Goal: Task Accomplishment & Management: Manage account settings

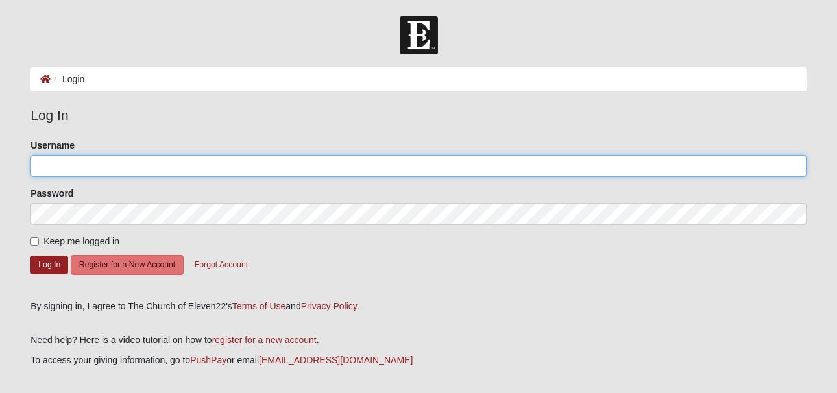
click at [55, 163] on input "Username" at bounding box center [418, 166] width 776 height 22
type input "[EMAIL_ADDRESS][DOMAIN_NAME]"
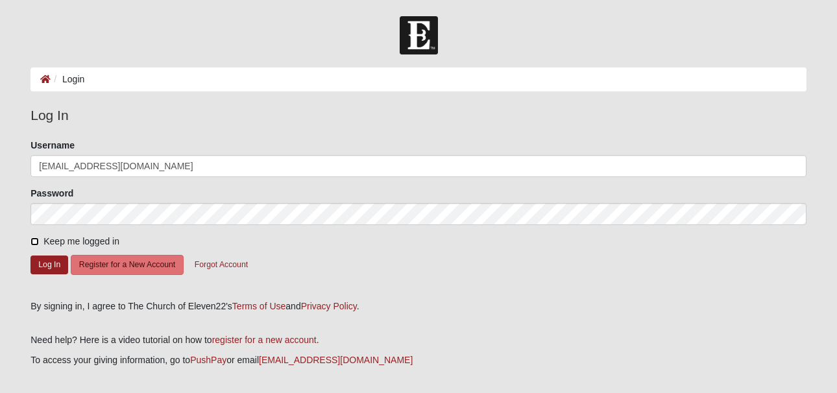
click at [36, 243] on input "Keep me logged in" at bounding box center [34, 241] width 8 height 8
checkbox input "true"
click at [46, 267] on button "Log In" at bounding box center [49, 265] width 38 height 19
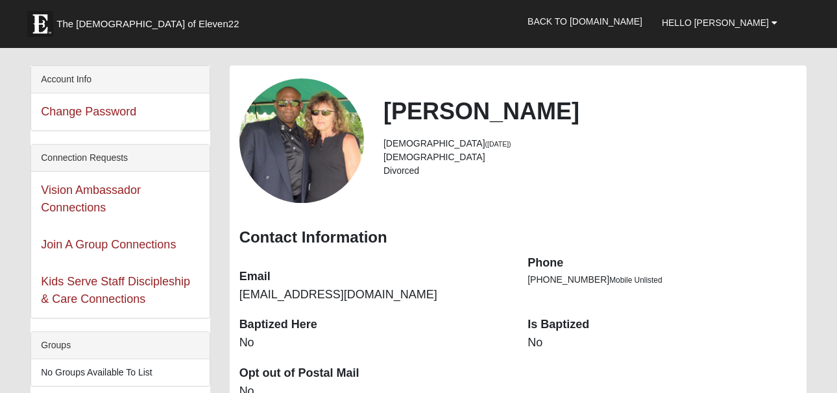
scroll to position [65, 0]
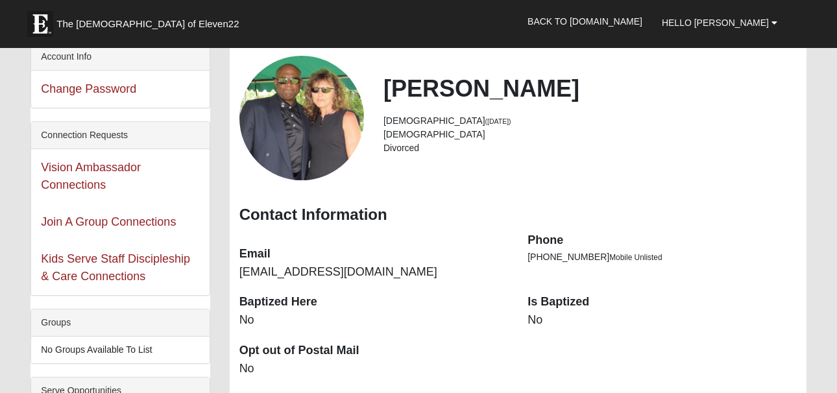
drag, startPoint x: 323, startPoint y: 132, endPoint x: 562, endPoint y: 139, distance: 238.9
click at [562, 138] on li "Male" at bounding box center [589, 135] width 413 height 14
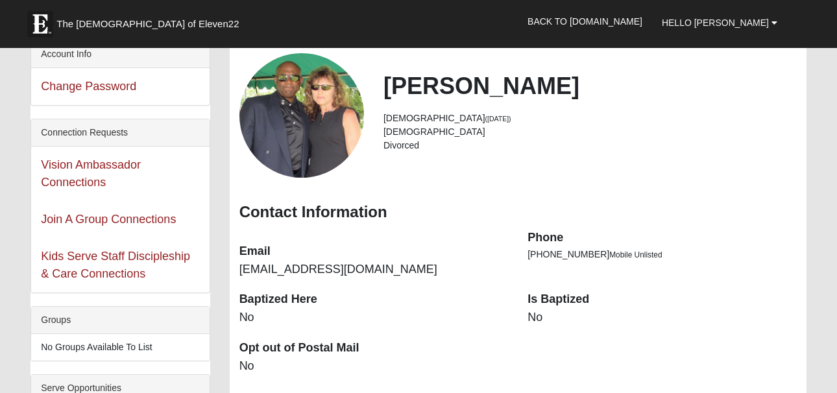
scroll to position [0, 0]
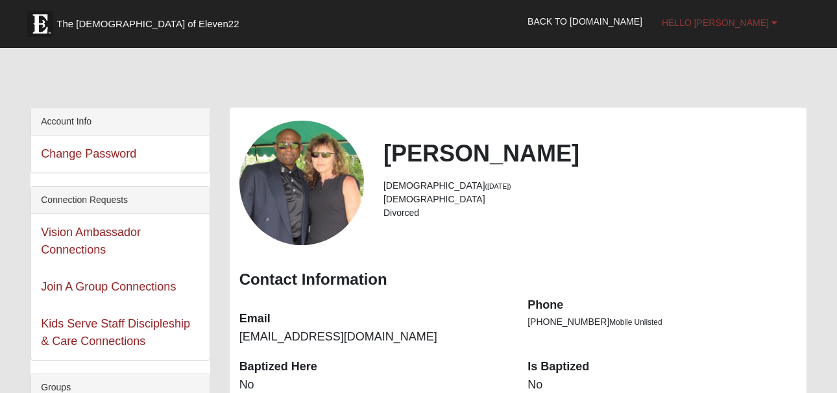
click at [773, 22] on b at bounding box center [774, 22] width 6 height 9
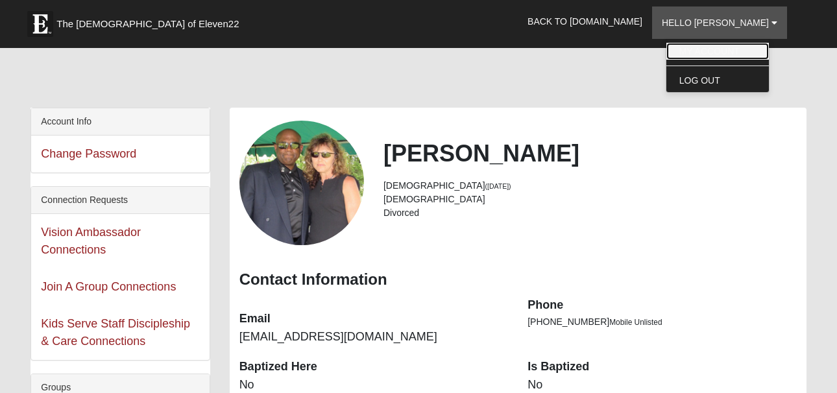
click at [755, 51] on link "My Account" at bounding box center [717, 51] width 103 height 17
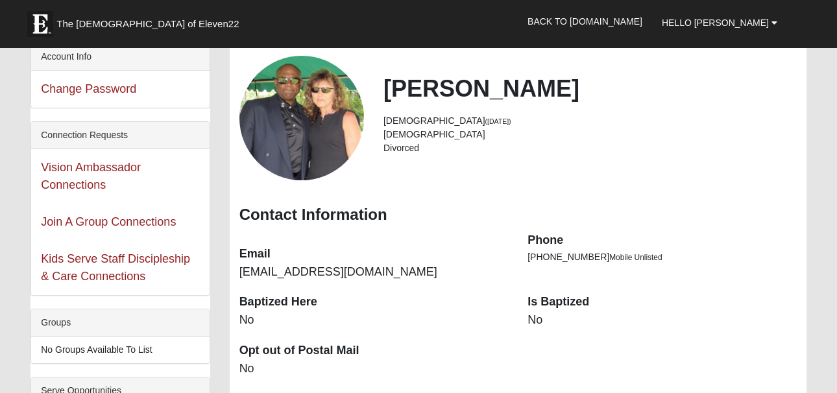
scroll to position [130, 0]
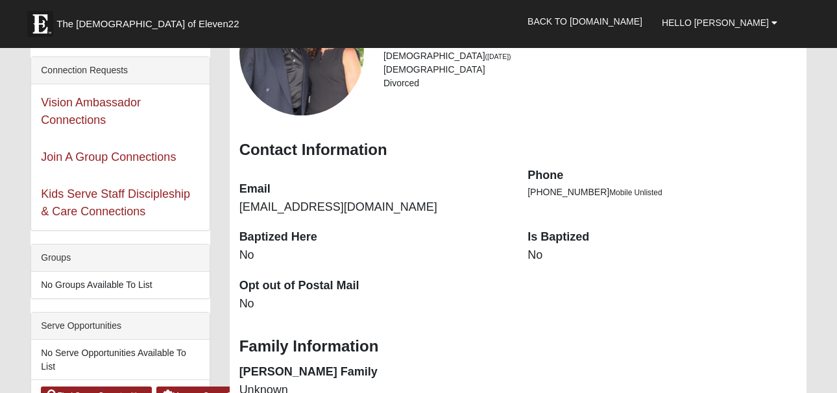
click at [244, 300] on dd "No" at bounding box center [373, 304] width 269 height 17
click at [266, 300] on dd "No" at bounding box center [373, 304] width 269 height 17
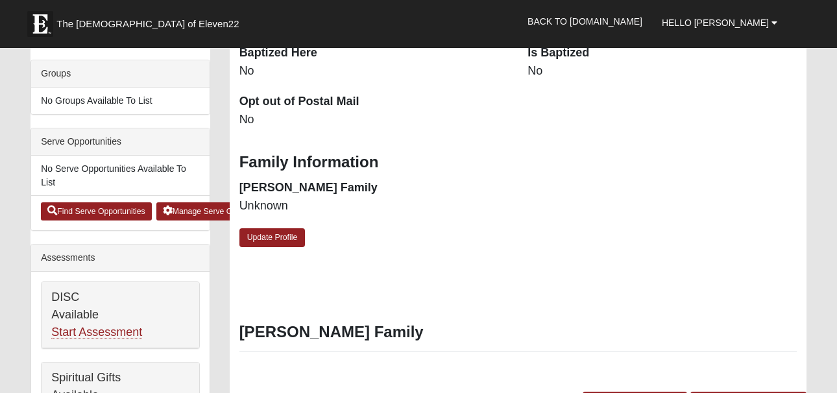
scroll to position [324, 0]
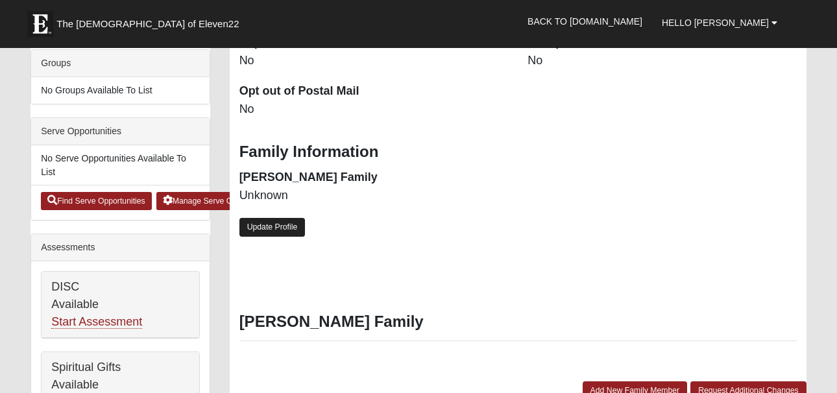
click at [279, 230] on link "Update Profile" at bounding box center [272, 227] width 66 height 19
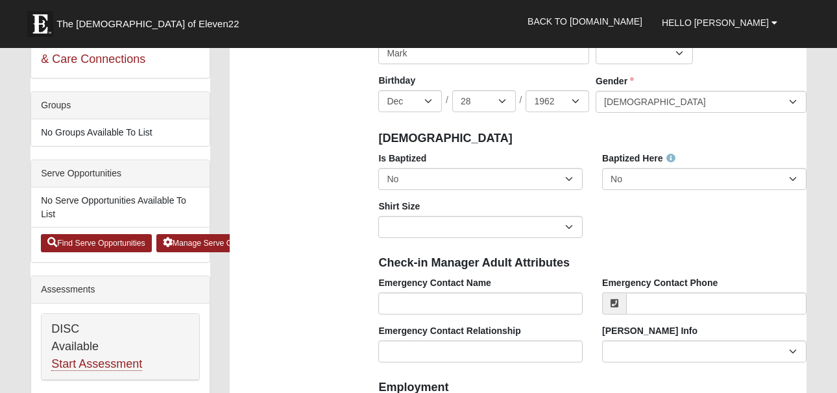
scroll to position [260, 0]
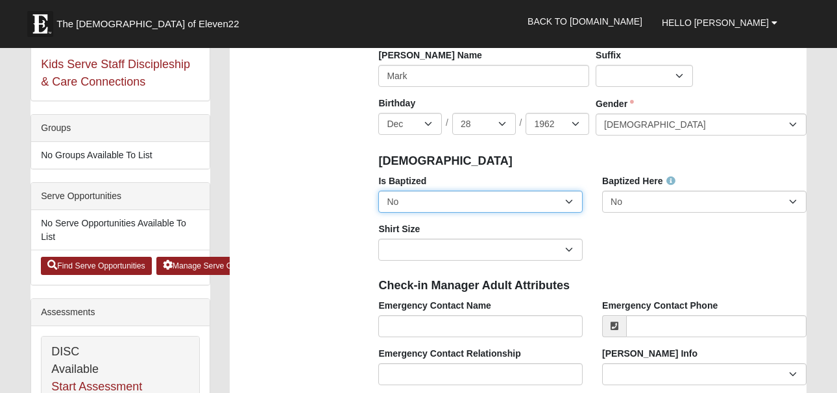
click at [568, 200] on select "No Yes" at bounding box center [480, 202] width 204 height 22
select select "True"
click at [378, 191] on select "No Yes" at bounding box center [480, 202] width 204 height 22
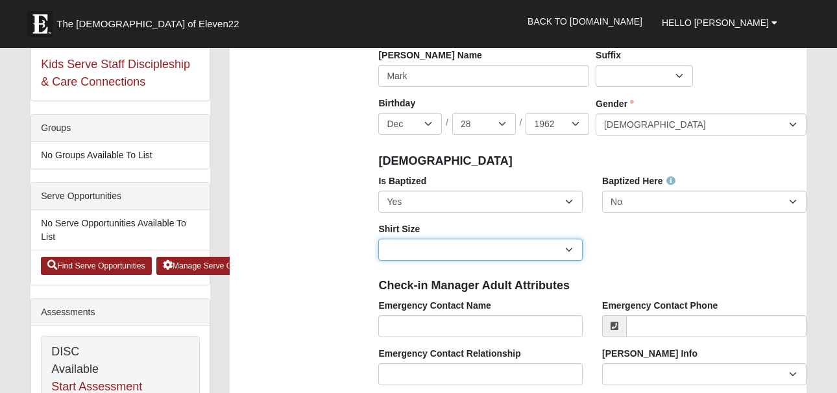
click at [571, 248] on select "Adult Small Adult Medium Adult Large Adult XL Adult XXL Adult 3XL Adult 4XL You…" at bounding box center [480, 250] width 204 height 22
select select "Adult Large"
click at [378, 239] on select "Adult Small Adult Medium Adult Large Adult XL Adult XXL Adult 3XL Adult 4XL You…" at bounding box center [480, 250] width 204 height 22
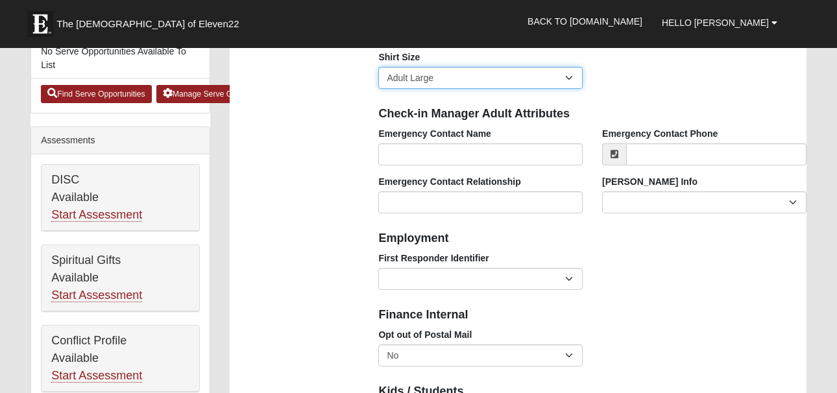
scroll to position [454, 0]
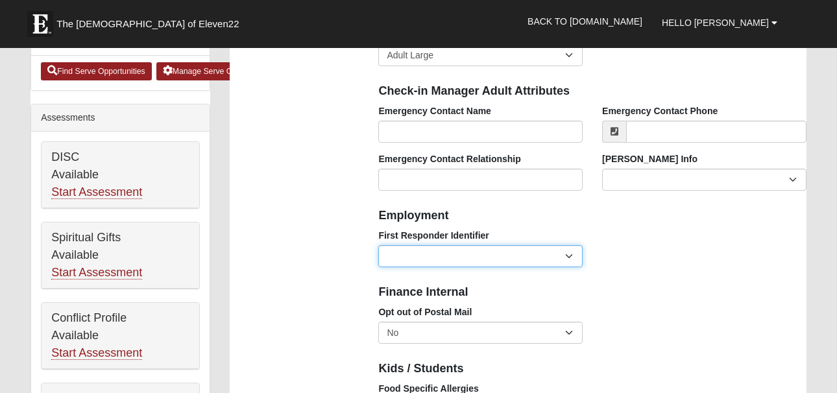
click at [566, 257] on select "EMT | Paramedic | Medical Firefighter | Fire Department Police Officer | Sherif…" at bounding box center [480, 256] width 204 height 22
select select "2493"
click at [378, 245] on select "EMT | Paramedic | Medical Firefighter | Fire Department Police Officer | Sherif…" at bounding box center [480, 256] width 204 height 22
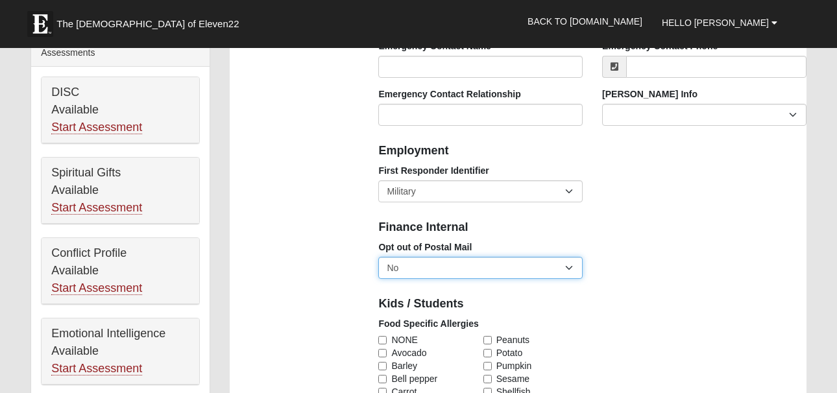
click at [567, 269] on select "No Yes" at bounding box center [480, 268] width 204 height 22
select select "True"
click at [378, 257] on select "No Yes" at bounding box center [480, 268] width 204 height 22
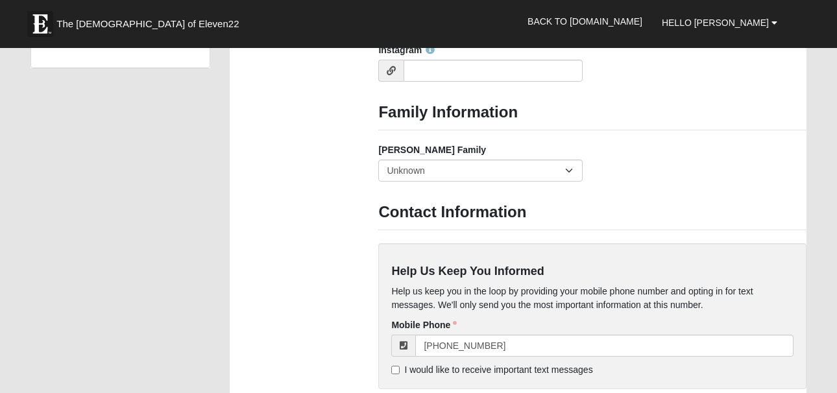
scroll to position [1103, 0]
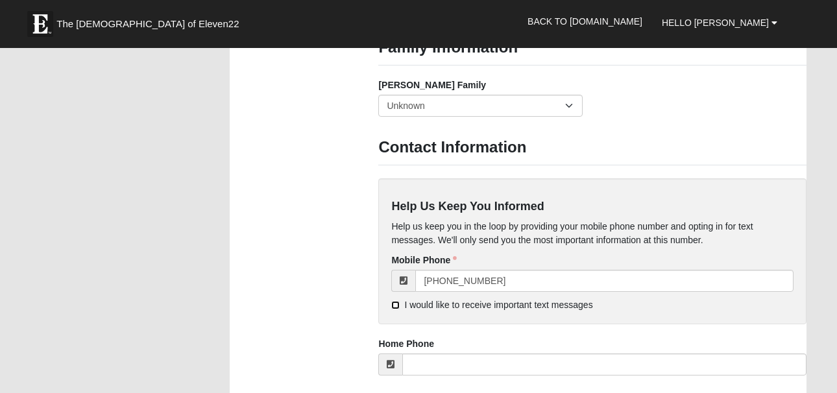
click at [398, 306] on input "I would like to receive important text messages" at bounding box center [395, 305] width 8 height 8
checkbox input "true"
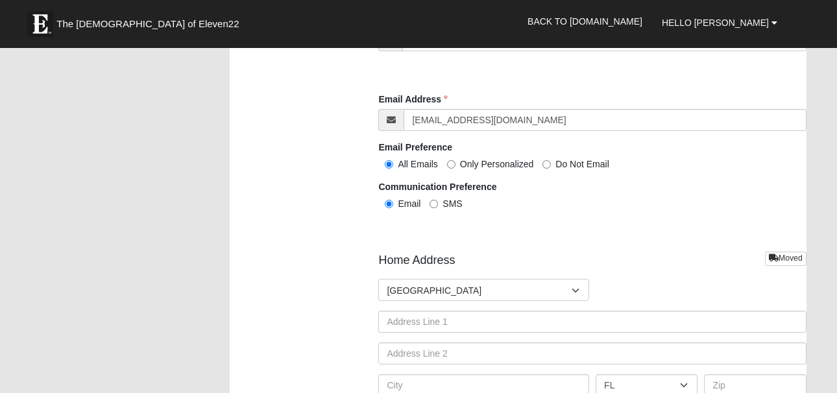
scroll to position [1492, 0]
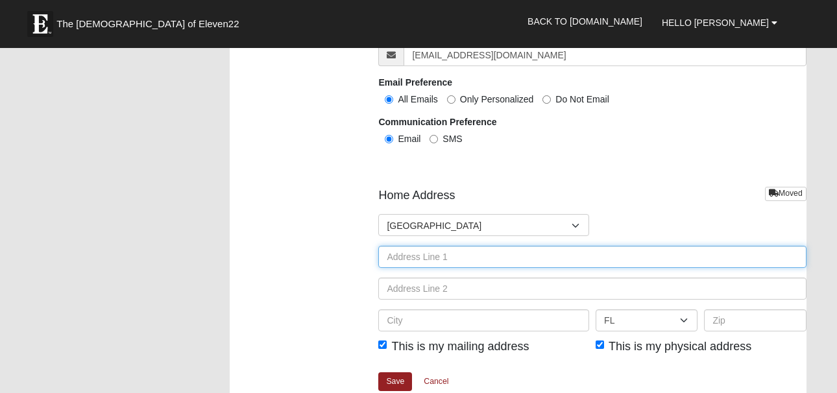
click at [395, 263] on input "text" at bounding box center [592, 257] width 428 height 22
type input "4617 Bradpoint Drive"
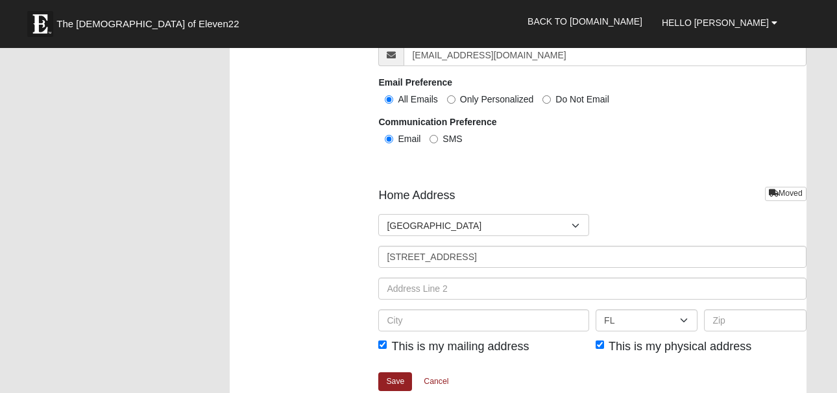
type input "9728099002"
type input "Las Vegas"
select select "NV"
type input "89130"
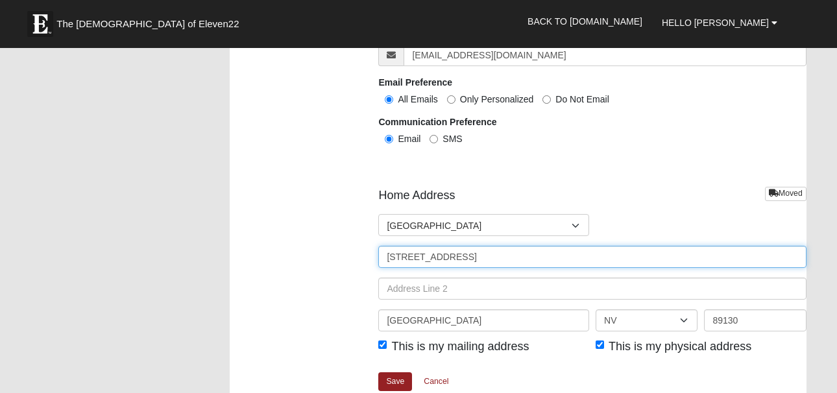
type input "[PHONE_NUMBER]"
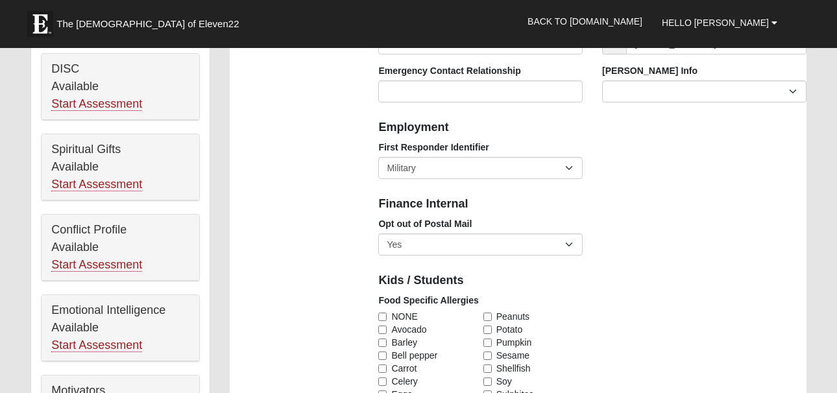
scroll to position [519, 0]
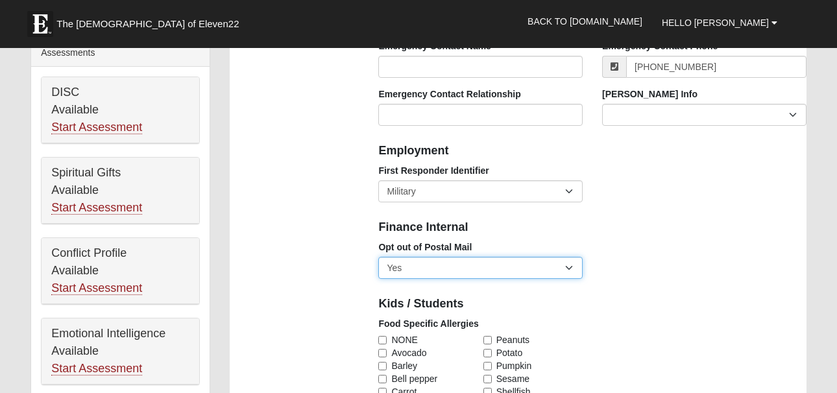
click at [570, 268] on select "No Yes" at bounding box center [480, 268] width 204 height 22
select select "False"
click at [378, 257] on select "No Yes" at bounding box center [480, 268] width 204 height 22
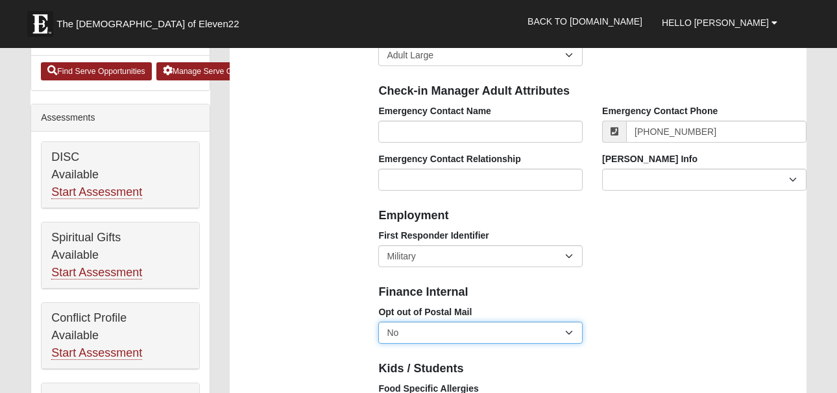
scroll to position [389, 0]
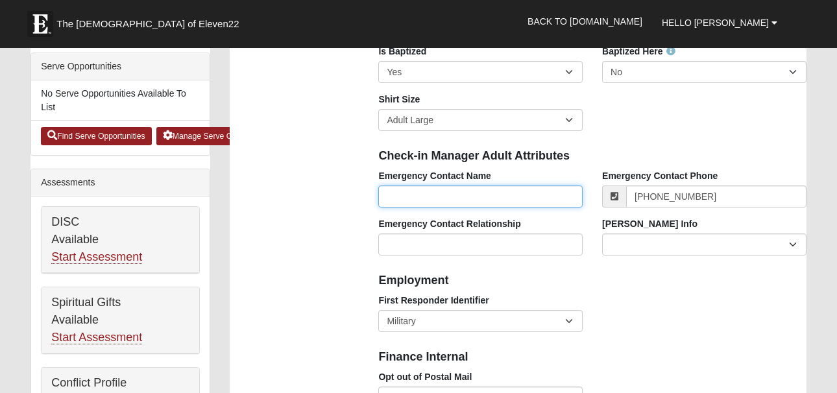
click at [460, 200] on input "Emergency Contact Name" at bounding box center [480, 197] width 204 height 22
type input "[PERSON_NAME]"
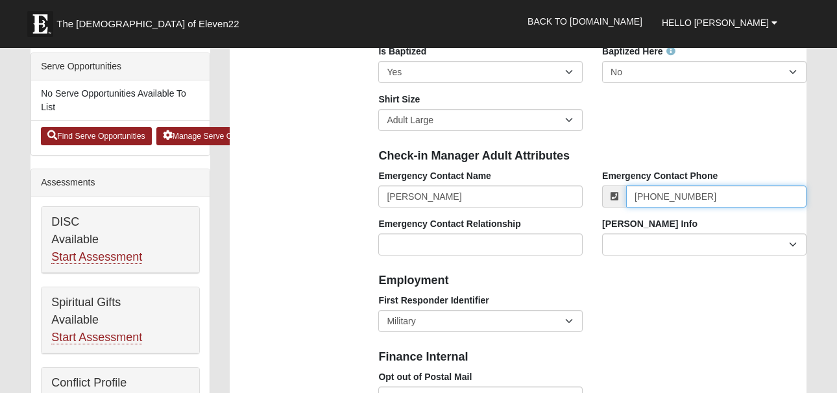
click at [639, 195] on input "[PHONE_NUMBER]" at bounding box center [716, 197] width 180 height 22
click at [651, 197] on input "(7022345025" at bounding box center [716, 197] width 180 height 22
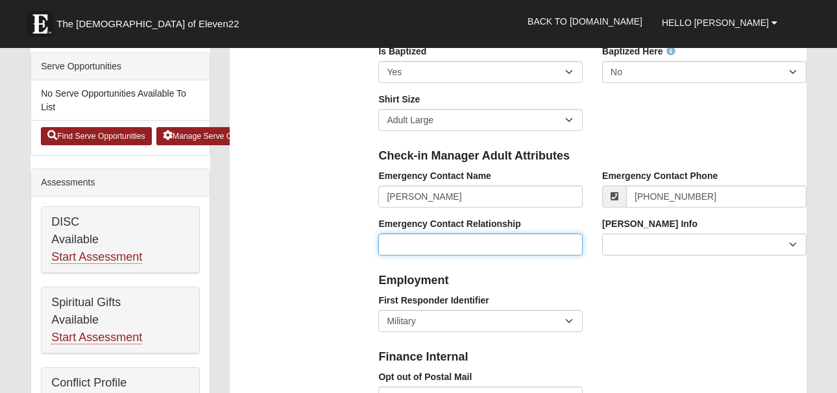
type input "[PHONE_NUMBER]"
click at [511, 238] on input "Emergency Contact Relationship" at bounding box center [480, 245] width 204 height 22
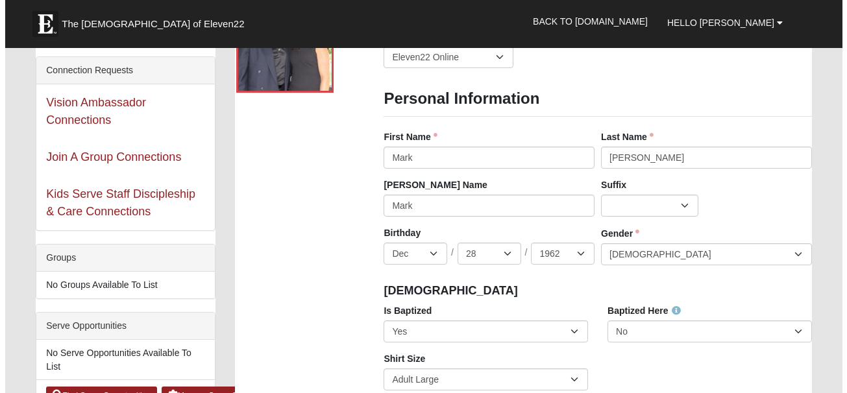
scroll to position [65, 0]
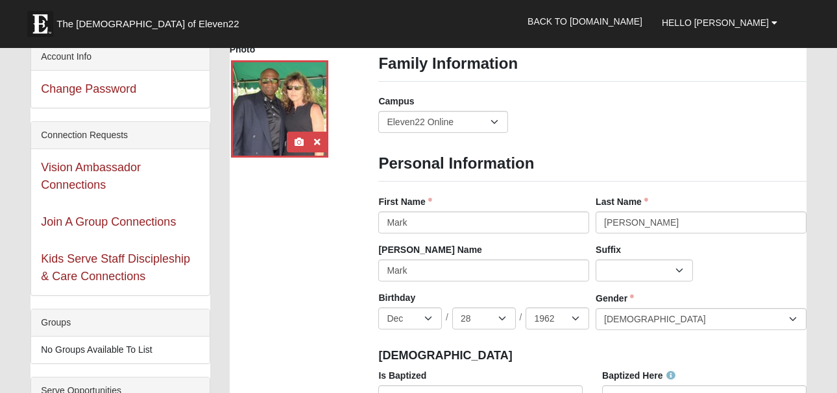
type input "Daughter"
drag, startPoint x: 302, startPoint y: 125, endPoint x: 296, endPoint y: 141, distance: 16.9
click at [296, 141] on icon at bounding box center [299, 142] width 9 height 9
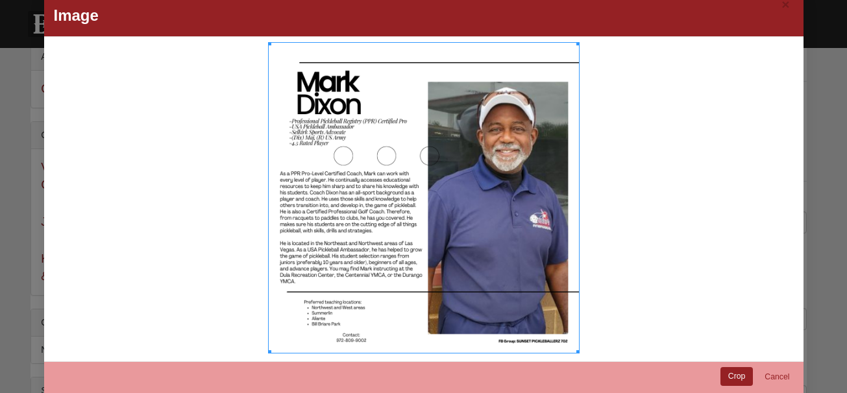
scroll to position [42, 0]
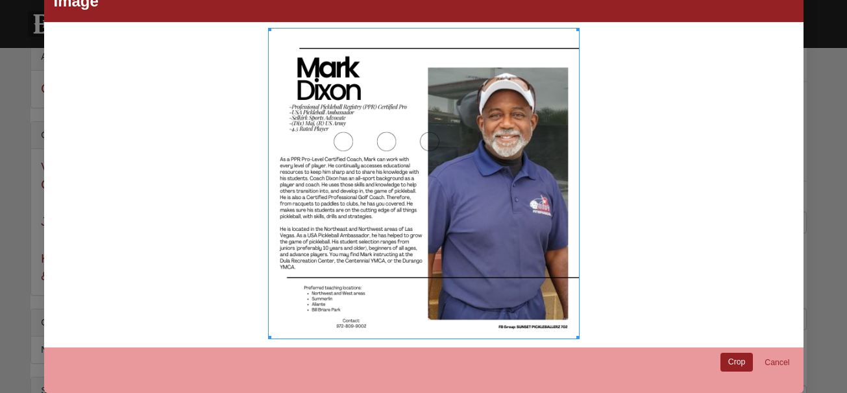
drag, startPoint x: 264, startPoint y: 31, endPoint x: 374, endPoint y: 99, distance: 128.8
click at [374, 99] on div at bounding box center [423, 183] width 311 height 311
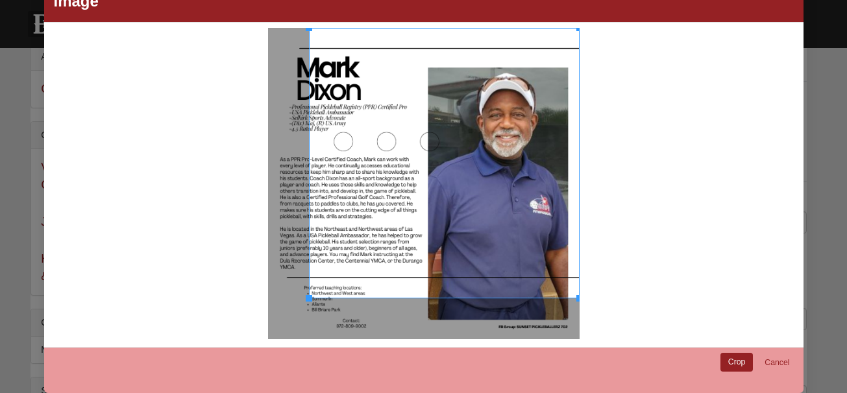
drag, startPoint x: 265, startPoint y: 337, endPoint x: 421, endPoint y: 298, distance: 161.1
click at [421, 298] on div at bounding box center [444, 163] width 271 height 271
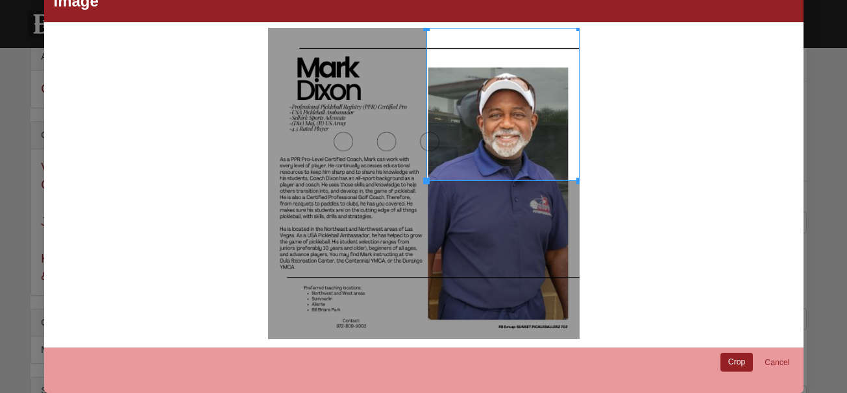
drag, startPoint x: 302, startPoint y: 114, endPoint x: 421, endPoint y: 167, distance: 130.1
click at [423, 167] on div at bounding box center [425, 104] width 5 height 153
click at [500, 180] on div at bounding box center [502, 105] width 153 height 153
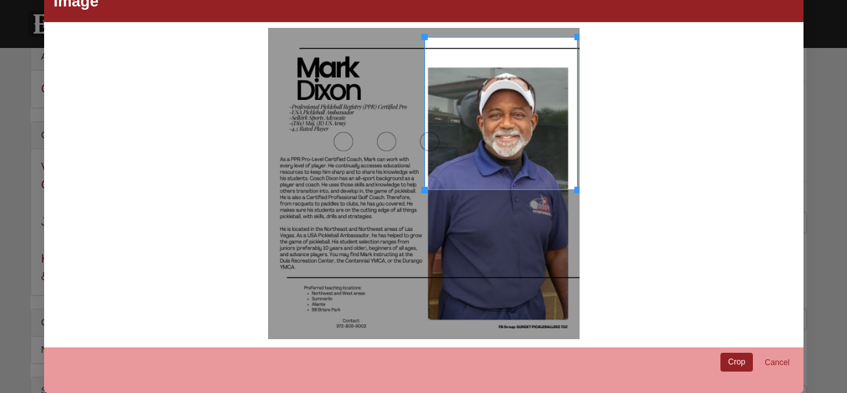
drag, startPoint x: 500, startPoint y: 180, endPoint x: 498, endPoint y: 187, distance: 7.4
click at [498, 187] on div at bounding box center [500, 113] width 153 height 153
drag, startPoint x: 519, startPoint y: 188, endPoint x: 509, endPoint y: 226, distance: 38.9
click at [513, 233] on div at bounding box center [423, 183] width 311 height 311
drag, startPoint x: 504, startPoint y: 192, endPoint x: 524, endPoint y: 212, distance: 28.4
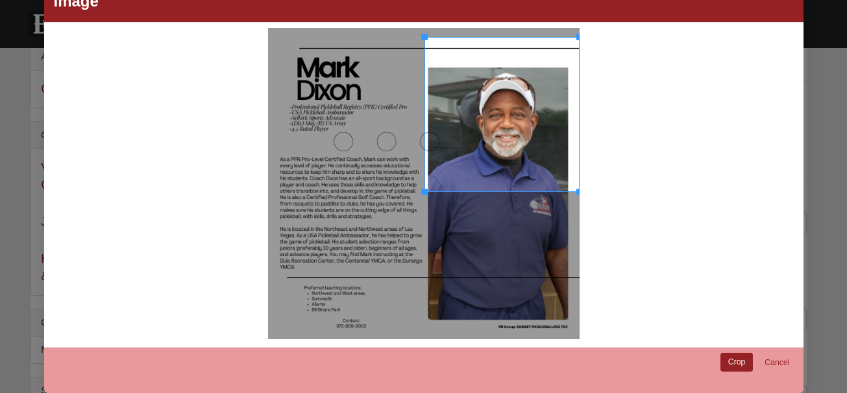
click at [513, 230] on div at bounding box center [423, 183] width 311 height 311
drag, startPoint x: 530, startPoint y: 191, endPoint x: 533, endPoint y: 223, distance: 31.3
click at [533, 223] on div at bounding box center [423, 183] width 311 height 311
drag, startPoint x: 572, startPoint y: 190, endPoint x: 583, endPoint y: 205, distance: 18.2
click at [583, 205] on div at bounding box center [424, 183] width 744 height 311
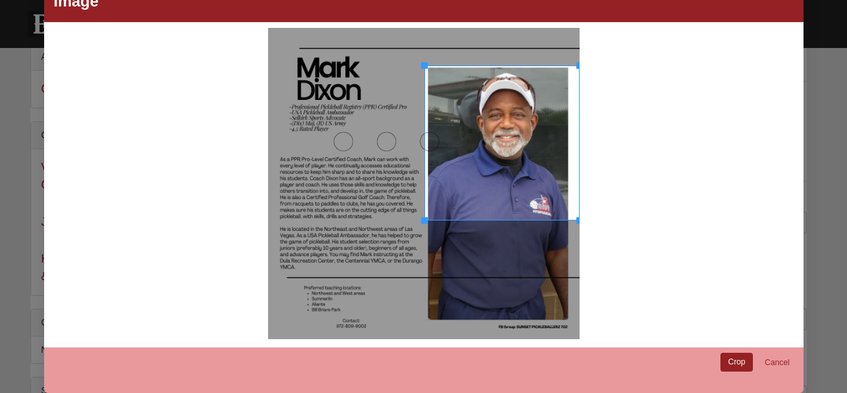
drag, startPoint x: 447, startPoint y: 38, endPoint x: 451, endPoint y: 67, distance: 28.8
click at [451, 67] on div at bounding box center [501, 143] width 155 height 155
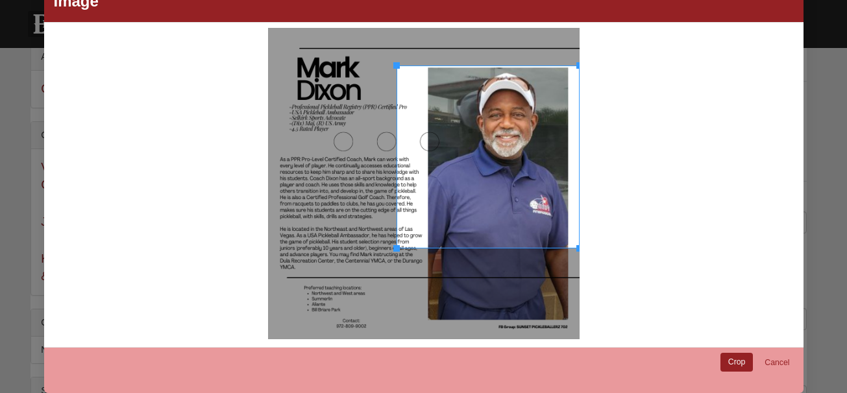
drag, startPoint x: 421, startPoint y: 219, endPoint x: 400, endPoint y: 249, distance: 36.2
click at [400, 249] on div at bounding box center [487, 157] width 183 height 183
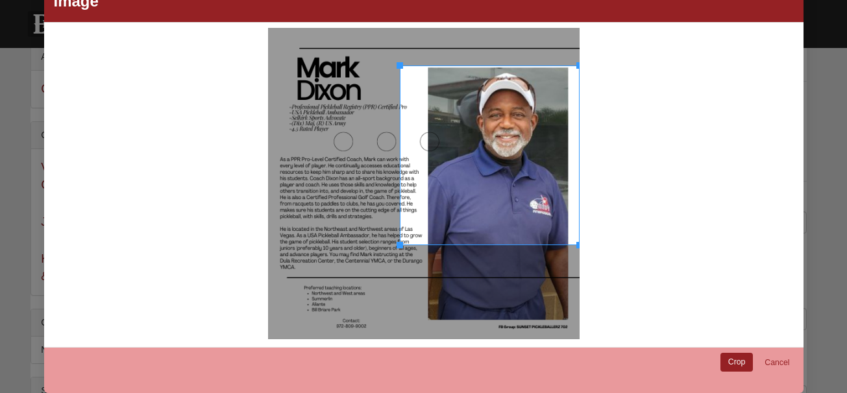
drag, startPoint x: 392, startPoint y: 171, endPoint x: 394, endPoint y: 190, distance: 19.6
click at [396, 190] on div at bounding box center [398, 156] width 5 height 180
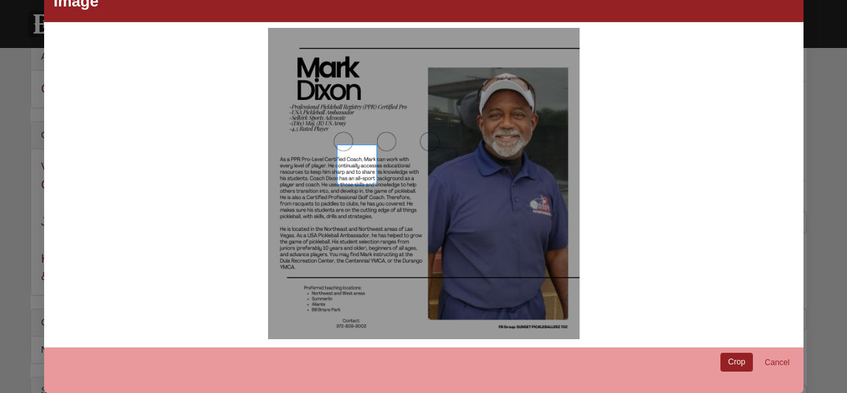
drag, startPoint x: 332, startPoint y: 145, endPoint x: 375, endPoint y: 148, distance: 43.6
click at [375, 148] on div at bounding box center [424, 184] width 314 height 314
drag, startPoint x: 412, startPoint y: 75, endPoint x: 419, endPoint y: 76, distance: 6.5
click at [419, 76] on div at bounding box center [424, 184] width 314 height 314
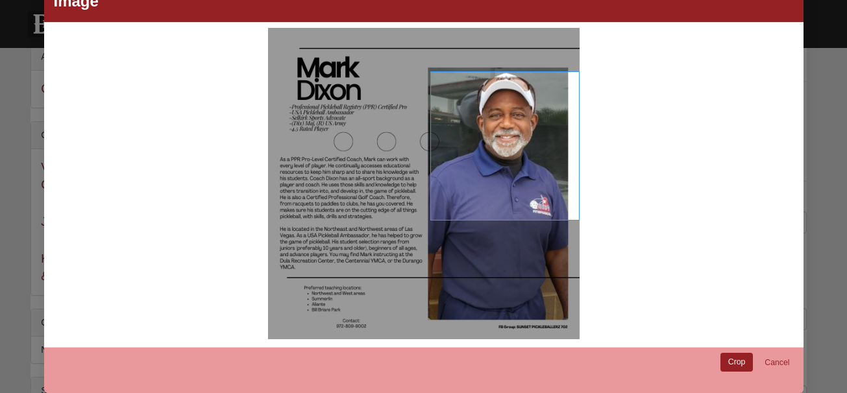
drag, startPoint x: 425, startPoint y: 71, endPoint x: 459, endPoint y: 281, distance: 212.4
click at [457, 282] on div at bounding box center [424, 184] width 314 height 314
drag, startPoint x: 484, startPoint y: 221, endPoint x: 486, endPoint y: 244, distance: 22.8
click at [486, 244] on div at bounding box center [423, 183] width 311 height 311
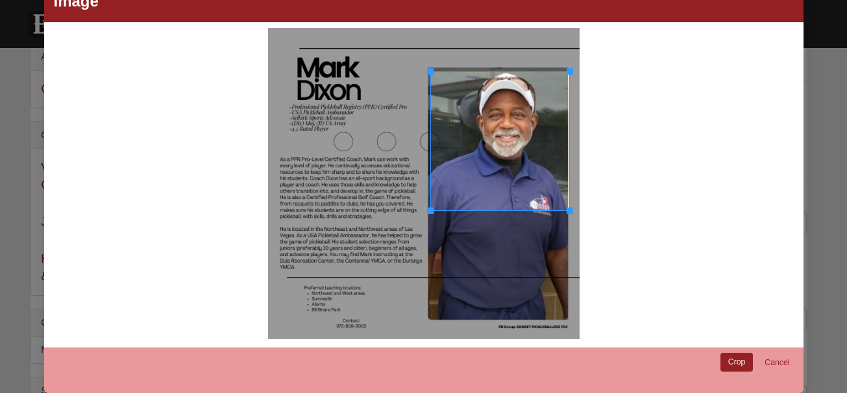
drag, startPoint x: 573, startPoint y: 106, endPoint x: 564, endPoint y: 112, distance: 10.3
click at [568, 112] on div at bounding box center [570, 141] width 5 height 140
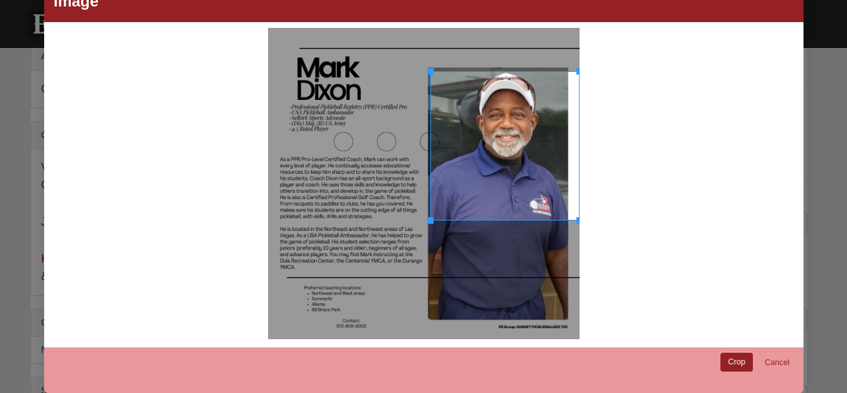
drag, startPoint x: 502, startPoint y: 211, endPoint x: 500, endPoint y: 236, distance: 24.7
click at [500, 236] on div at bounding box center [423, 183] width 311 height 311
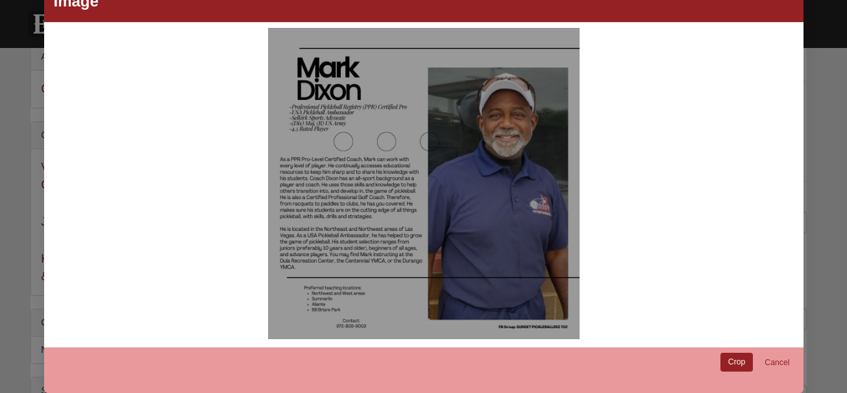
click at [284, 117] on div at bounding box center [424, 184] width 314 height 314
click at [535, 247] on div at bounding box center [424, 184] width 314 height 314
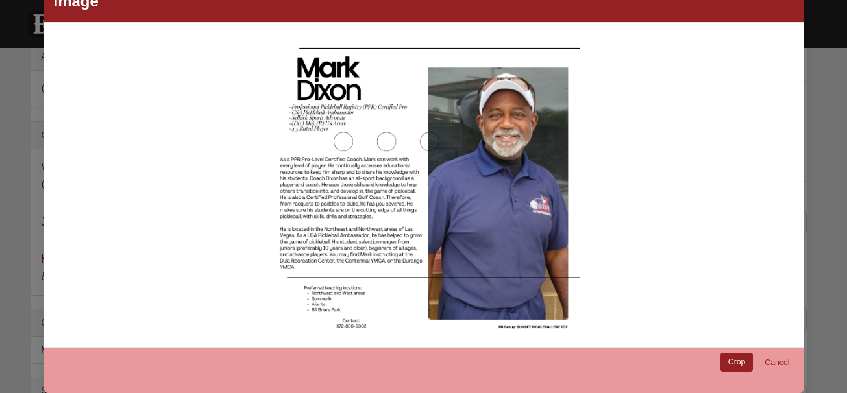
click at [535, 247] on div at bounding box center [424, 184] width 314 height 314
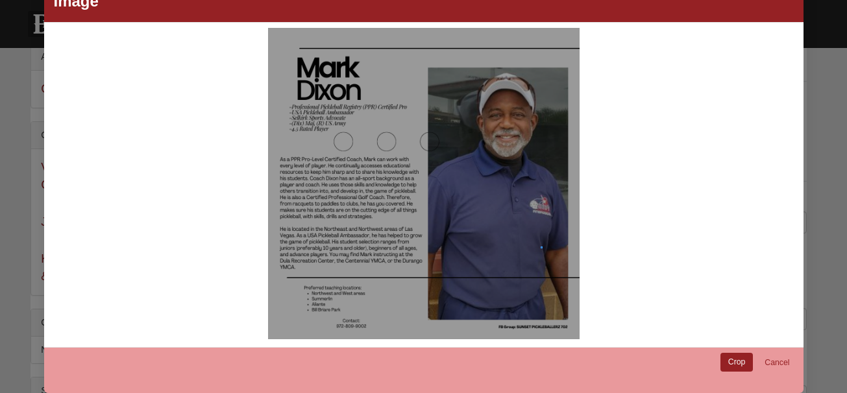
click at [537, 249] on div at bounding box center [424, 184] width 314 height 314
click at [624, 256] on div at bounding box center [424, 183] width 744 height 311
click at [523, 251] on div at bounding box center [424, 184] width 314 height 314
drag, startPoint x: 459, startPoint y: 260, endPoint x: 443, endPoint y: 268, distance: 18.0
click at [450, 267] on div at bounding box center [423, 183] width 311 height 311
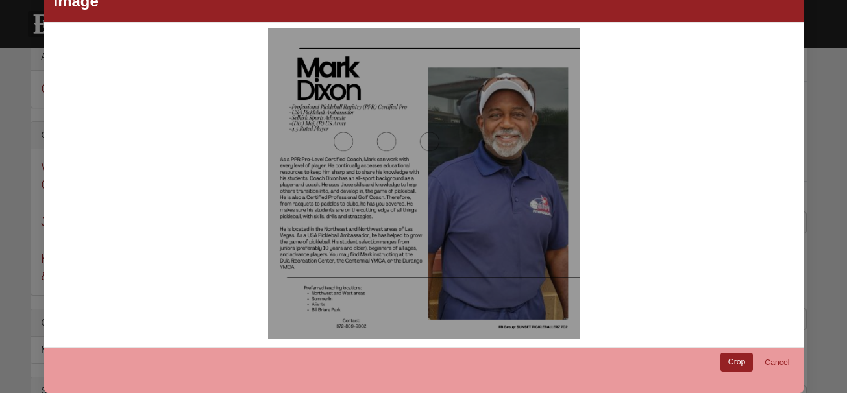
drag, startPoint x: 340, startPoint y: 297, endPoint x: 317, endPoint y: 302, distance: 23.3
click at [338, 298] on div at bounding box center [423, 183] width 311 height 311
click at [249, 308] on div at bounding box center [424, 183] width 744 height 311
click at [261, 290] on div at bounding box center [424, 183] width 744 height 311
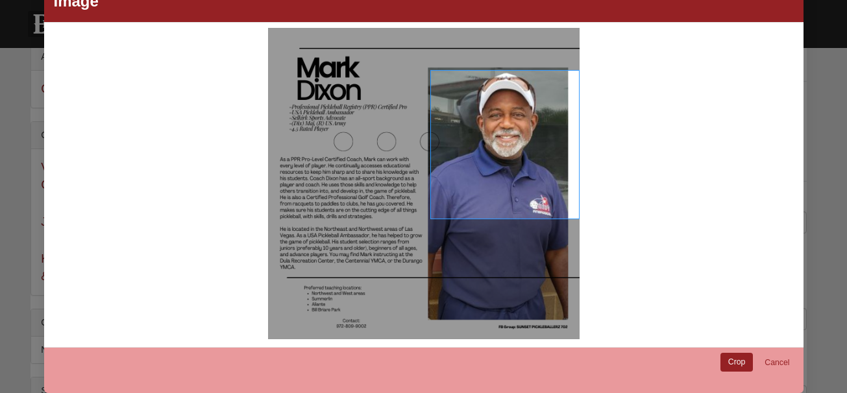
drag, startPoint x: 425, startPoint y: 70, endPoint x: 428, endPoint y: 263, distance: 193.4
click at [428, 263] on div at bounding box center [424, 184] width 314 height 314
click at [732, 361] on link "Crop" at bounding box center [736, 362] width 33 height 19
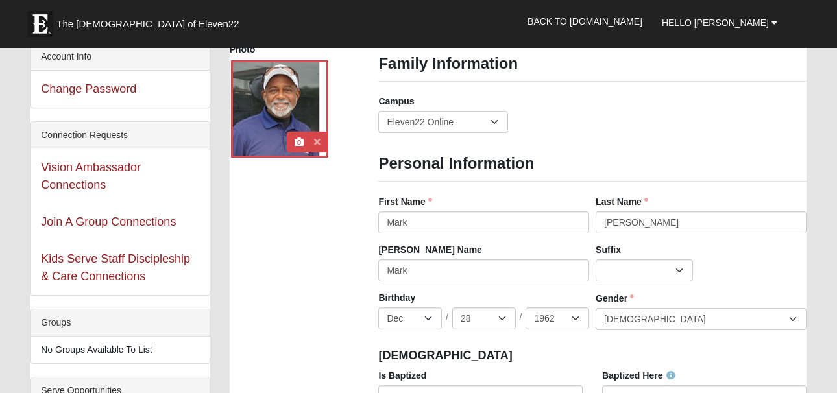
click at [318, 142] on icon at bounding box center [317, 142] width 6 height 9
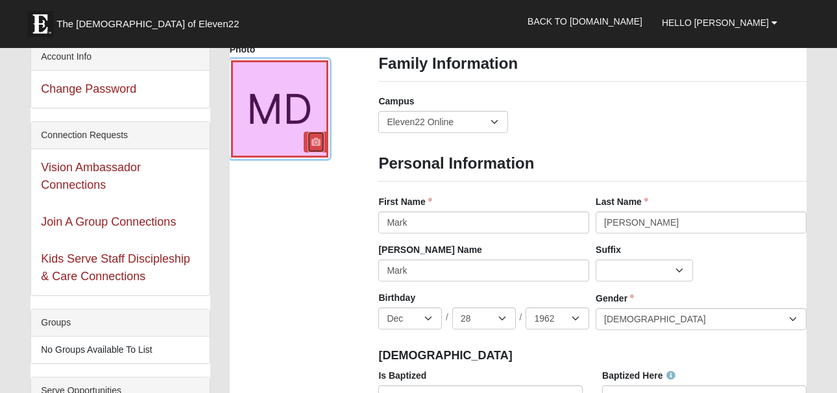
click at [314, 143] on icon at bounding box center [315, 142] width 9 height 9
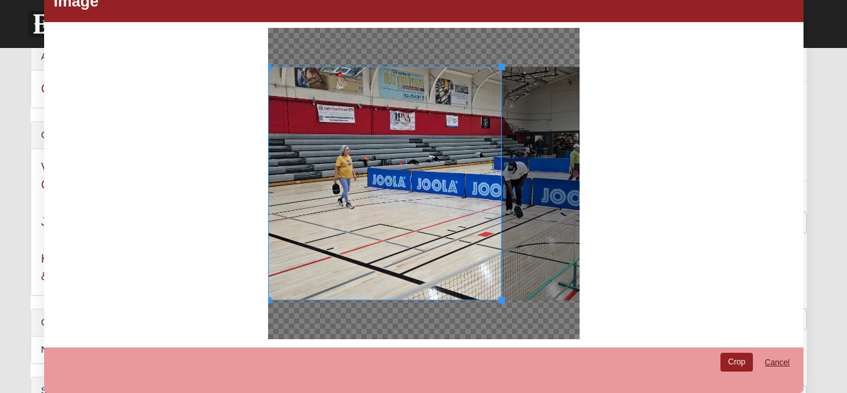
click at [772, 363] on link "Cancel" at bounding box center [777, 363] width 42 height 20
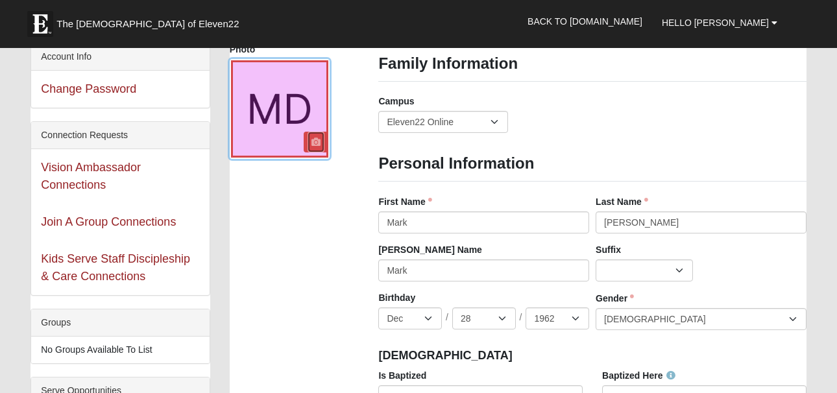
click at [317, 143] on icon at bounding box center [315, 142] width 9 height 9
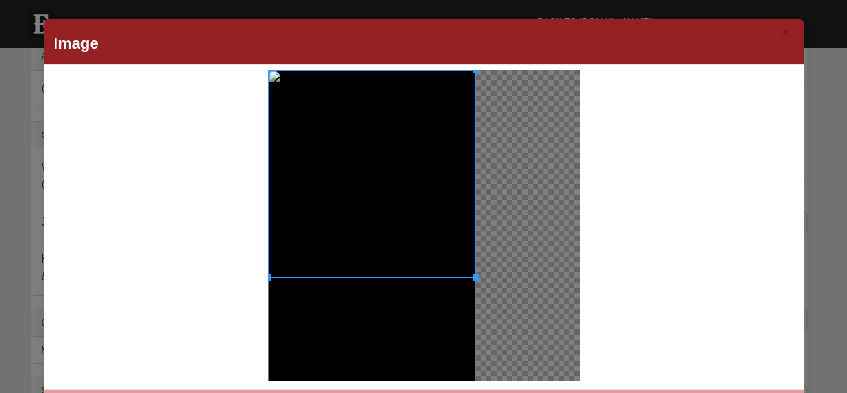
drag, startPoint x: 346, startPoint y: 278, endPoint x: 342, endPoint y: 293, distance: 15.6
click at [342, 293] on div at bounding box center [372, 225] width 208 height 311
drag, startPoint x: 473, startPoint y: 278, endPoint x: 472, endPoint y: 291, distance: 13.0
click at [472, 291] on div at bounding box center [423, 225] width 311 height 311
drag, startPoint x: 468, startPoint y: 276, endPoint x: 479, endPoint y: 286, distance: 15.2
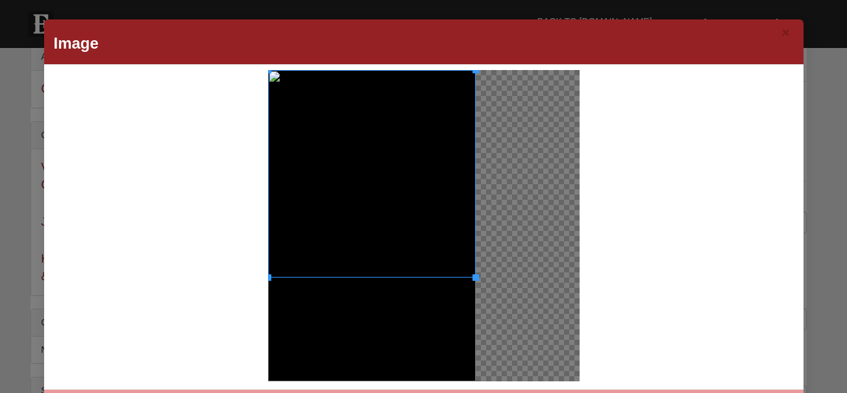
click at [479, 286] on div at bounding box center [423, 225] width 311 height 311
drag, startPoint x: 505, startPoint y: 157, endPoint x: 505, endPoint y: 125, distance: 32.4
click at [505, 125] on div at bounding box center [423, 225] width 311 height 311
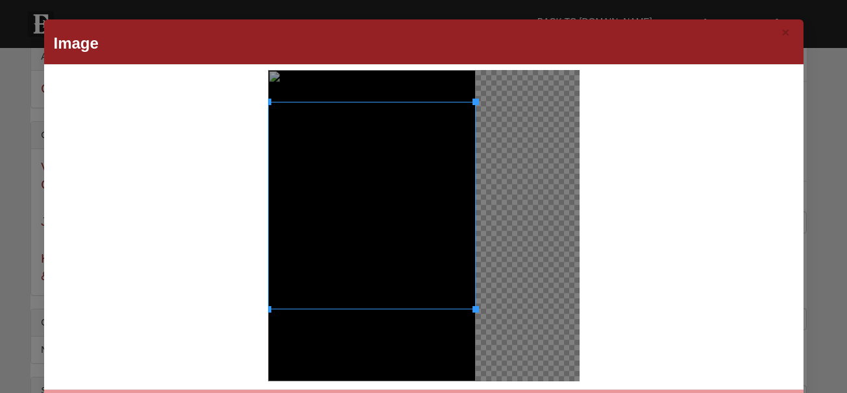
drag, startPoint x: 358, startPoint y: 72, endPoint x: 355, endPoint y: 104, distance: 32.0
click at [355, 104] on div at bounding box center [372, 206] width 208 height 208
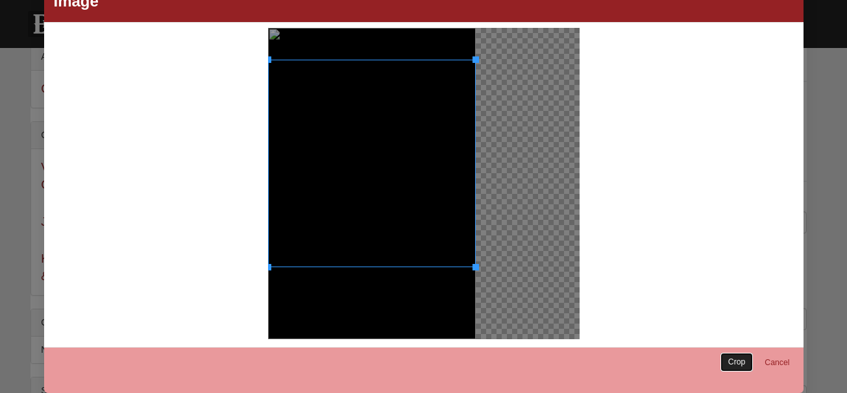
drag, startPoint x: 737, startPoint y: 360, endPoint x: 729, endPoint y: 354, distance: 10.3
click at [736, 360] on link "Crop" at bounding box center [736, 362] width 33 height 19
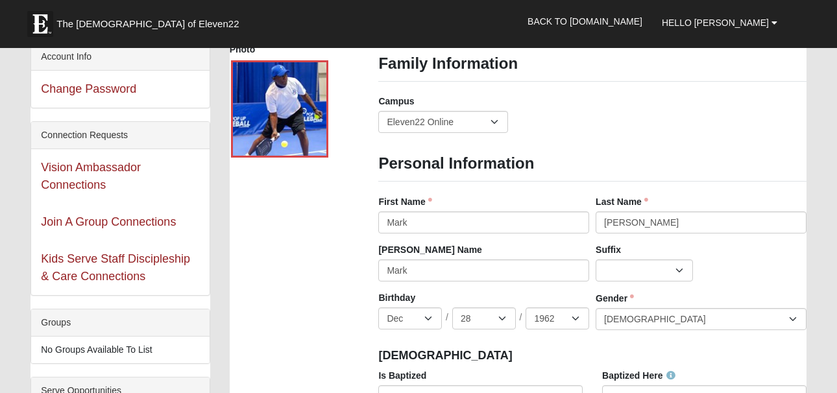
scroll to position [130, 0]
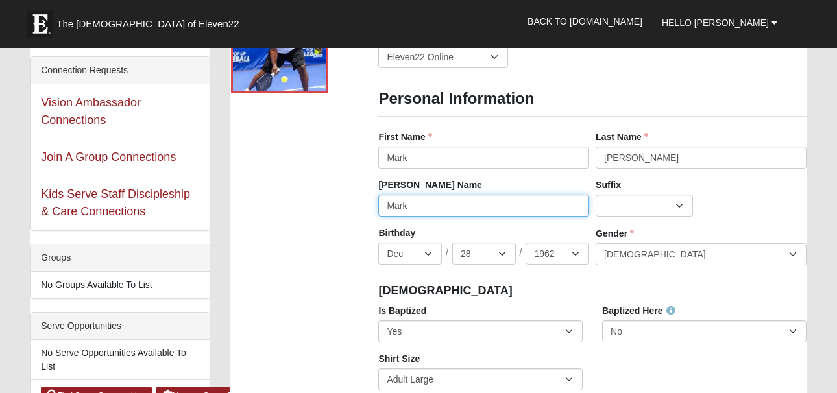
drag, startPoint x: 400, startPoint y: 206, endPoint x: 358, endPoint y: 207, distance: 41.5
type input "Dix"
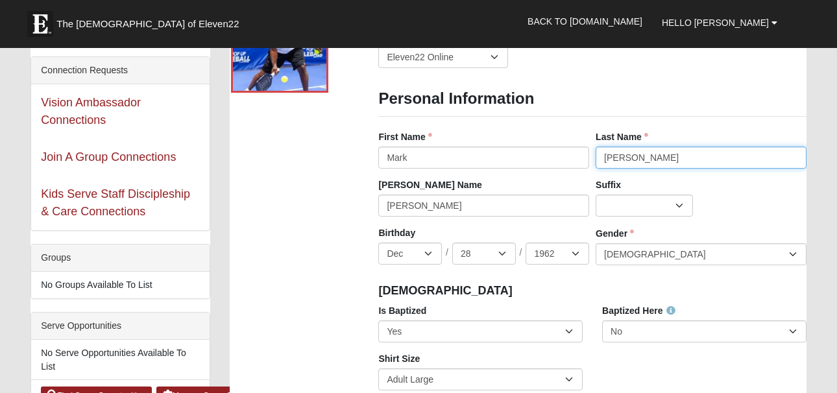
click at [637, 158] on input "Dixon" at bounding box center [701, 158] width 211 height 22
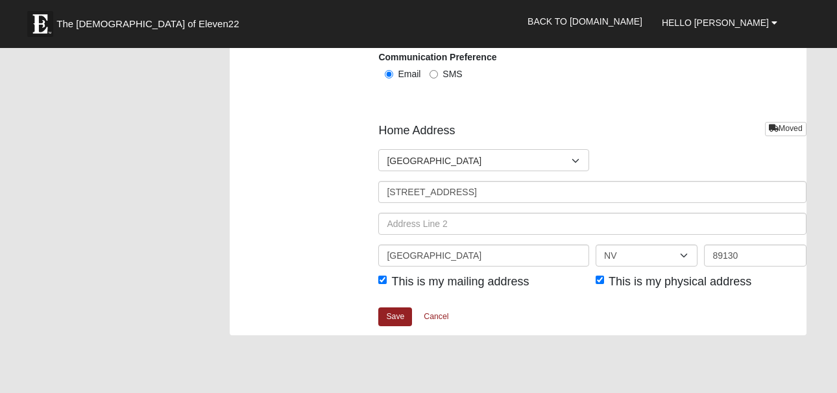
scroll to position [1622, 0]
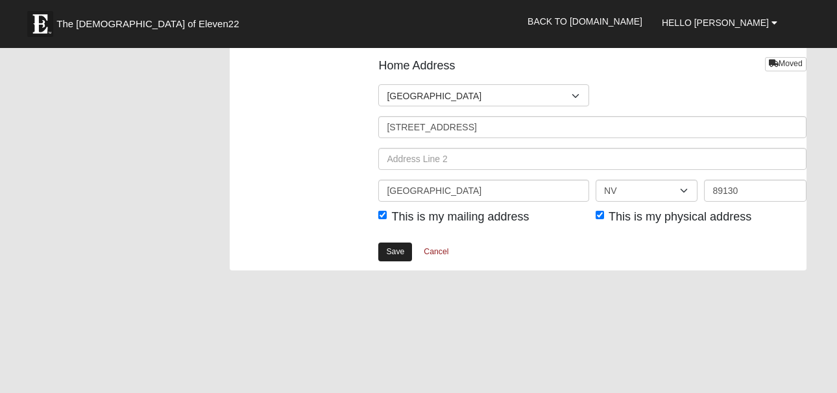
type input "Dixon, MAJ (R) USA"
click at [400, 254] on link "Save" at bounding box center [395, 252] width 34 height 19
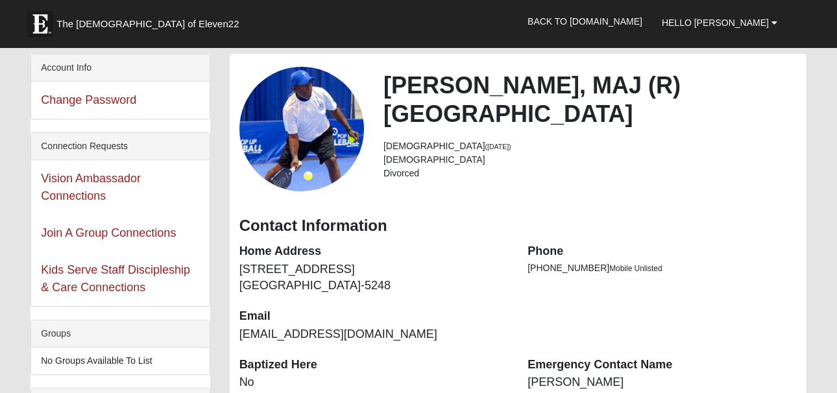
click at [403, 167] on li "Divorced" at bounding box center [589, 174] width 413 height 14
drag, startPoint x: 383, startPoint y: 162, endPoint x: 420, endPoint y: 160, distance: 37.0
click at [420, 167] on li "Divorced" at bounding box center [589, 174] width 413 height 14
click at [422, 167] on li "Divorced" at bounding box center [589, 174] width 413 height 14
click at [774, 23] on b at bounding box center [774, 22] width 6 height 9
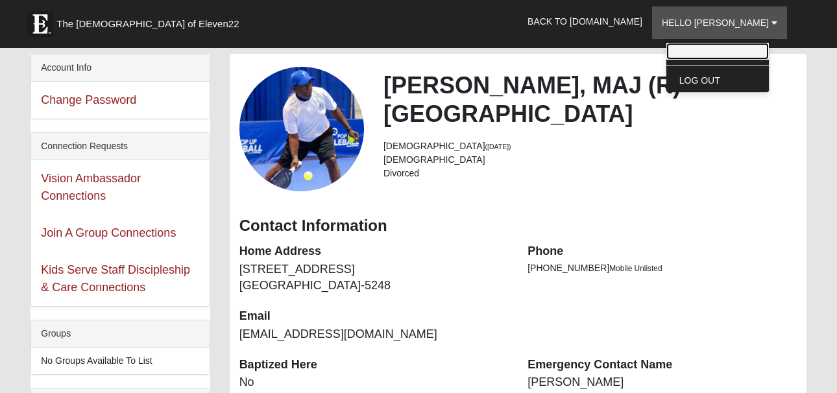
click at [745, 52] on link "My Account" at bounding box center [717, 51] width 103 height 17
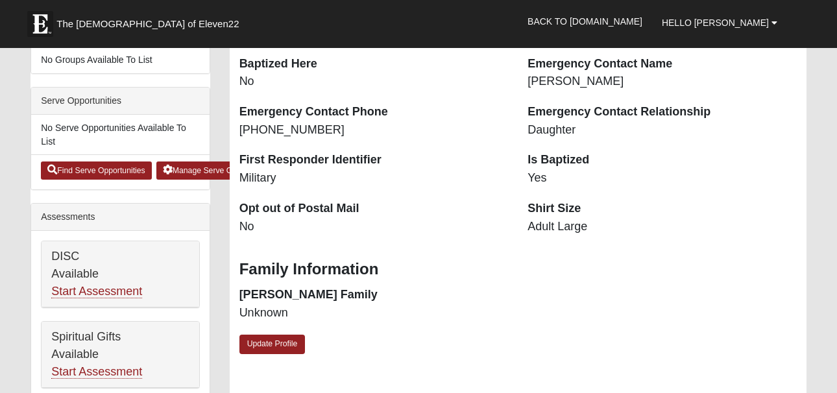
scroll to position [324, 0]
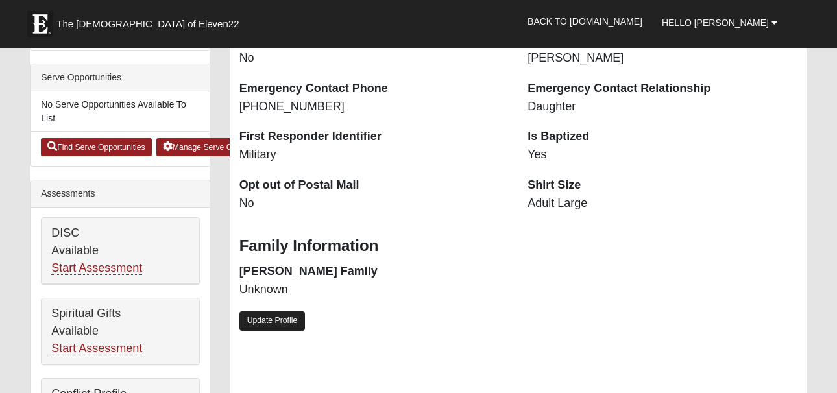
click at [285, 320] on link "Update Profile" at bounding box center [272, 320] width 66 height 19
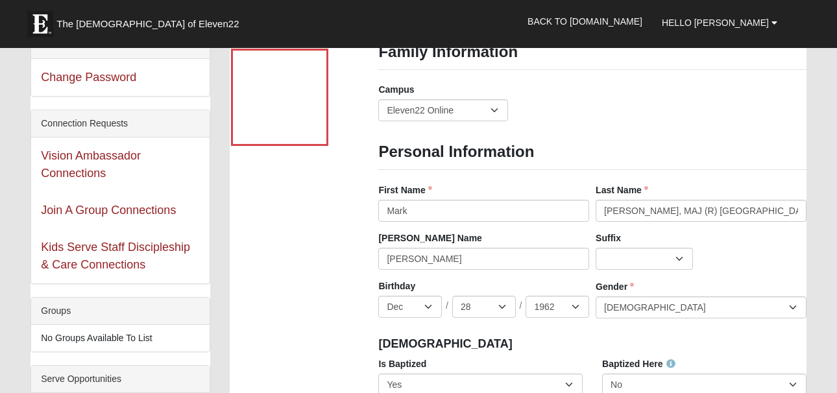
scroll to position [0, 0]
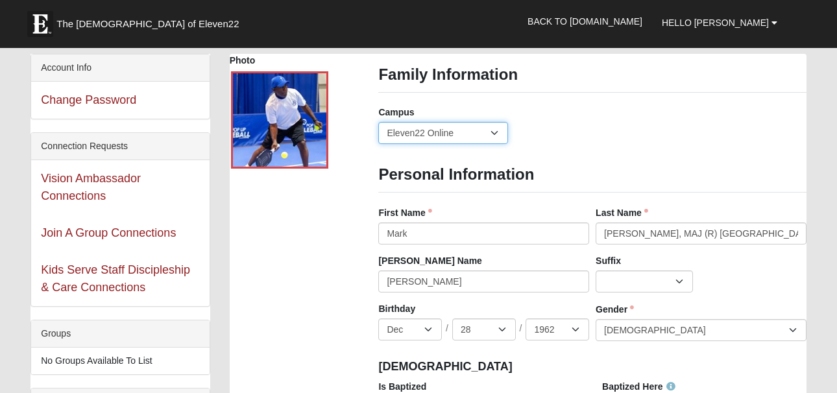
click at [497, 132] on select "Arlington Baymeadows Eleven22 Online [PERSON_NAME][GEOGRAPHIC_DATA] Jesup [GEOG…" at bounding box center [443, 133] width 130 height 22
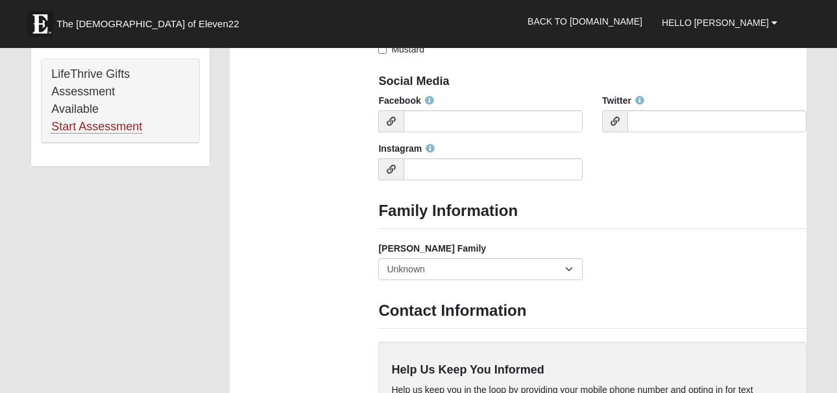
scroll to position [908, 0]
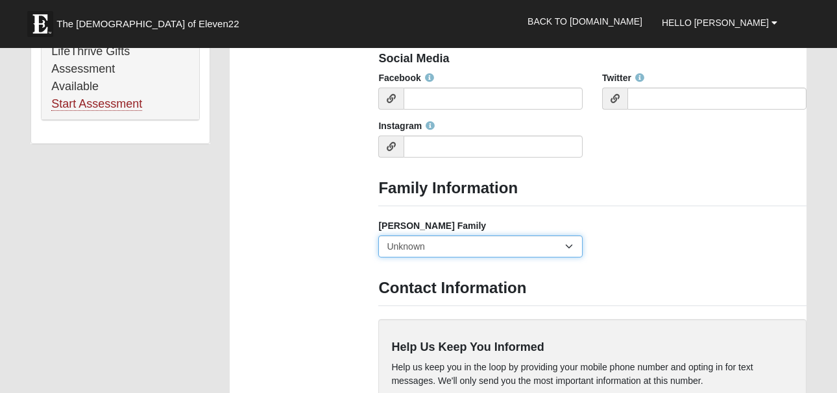
click at [573, 245] on select "Yes, we are a current [PERSON_NAME] family No, we are a former [PERSON_NAME] fa…" at bounding box center [480, 247] width 204 height 22
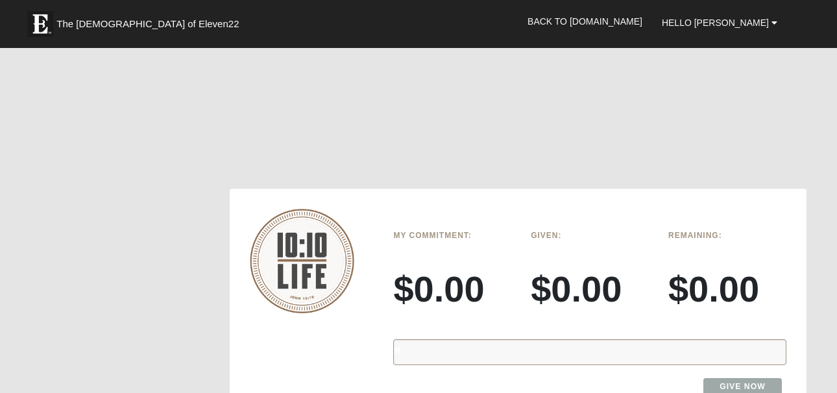
scroll to position [1622, 0]
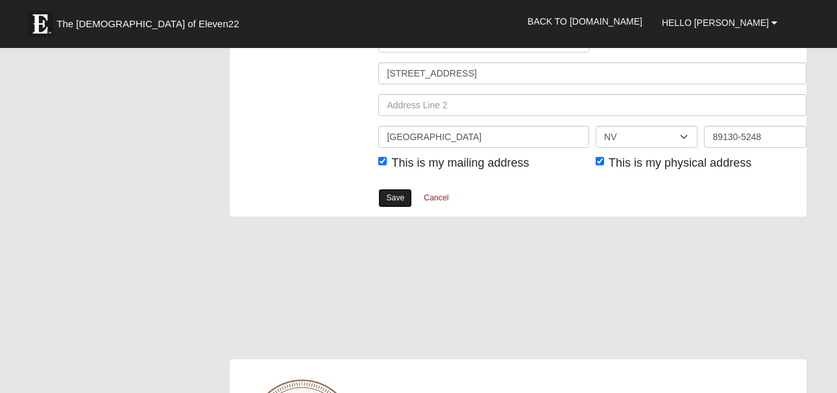
click at [394, 201] on link "Save" at bounding box center [395, 198] width 34 height 19
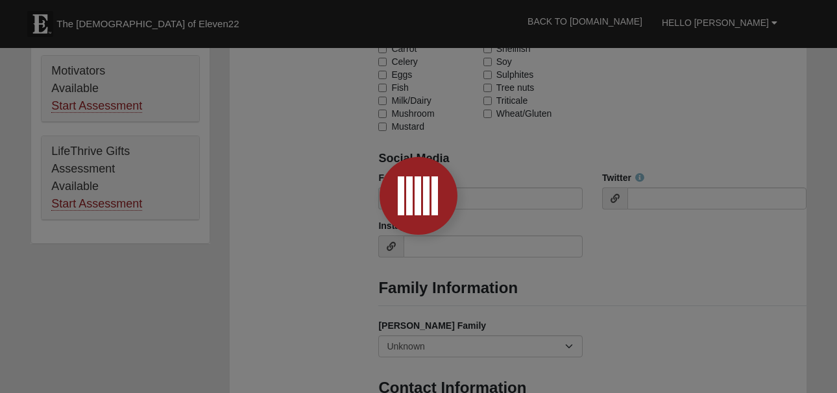
scroll to position [714, 0]
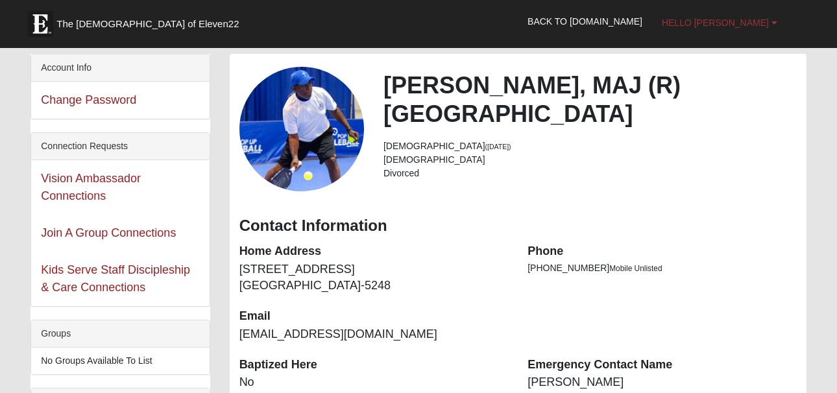
click at [773, 22] on b at bounding box center [774, 22] width 6 height 9
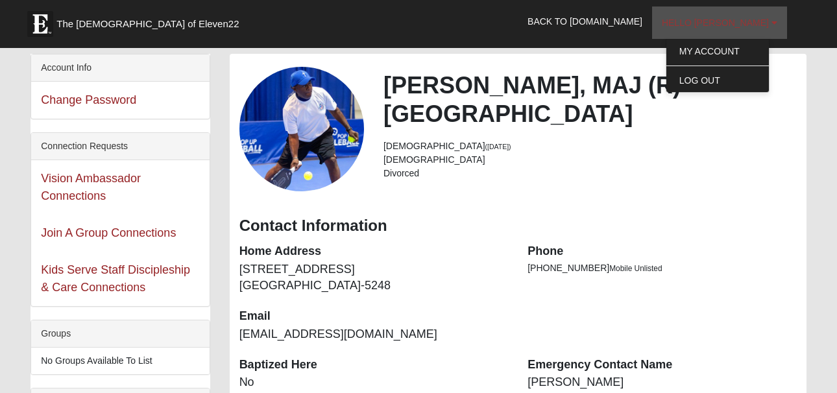
click at [770, 23] on link "Hello [PERSON_NAME]" at bounding box center [719, 22] width 135 height 32
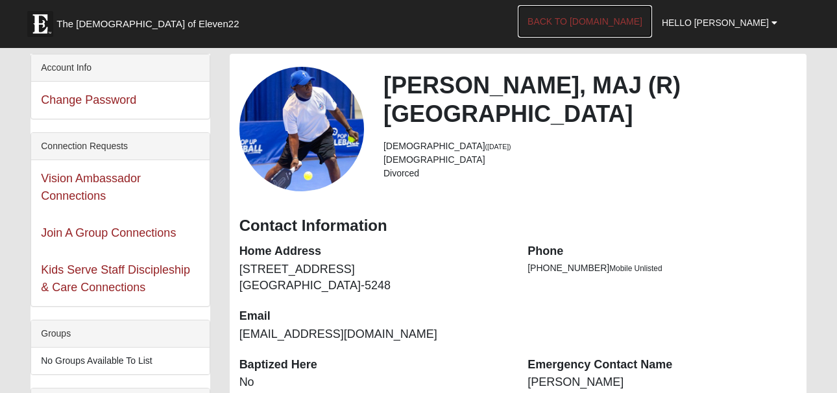
click at [621, 23] on link "Back to [DOMAIN_NAME]" at bounding box center [585, 21] width 134 height 32
